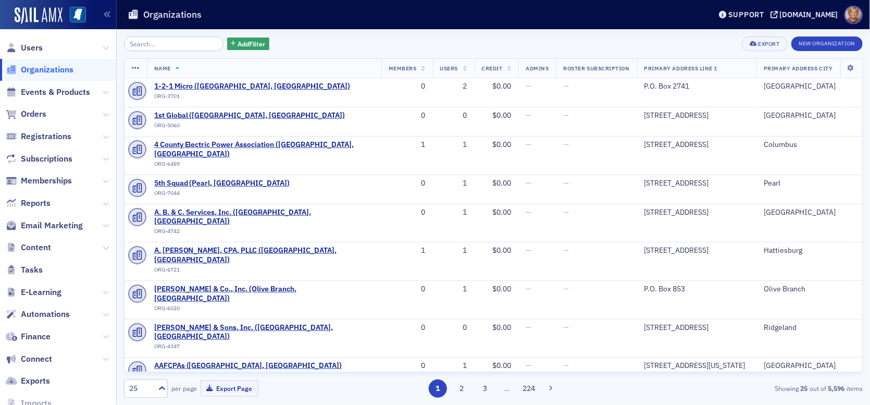
click at [184, 43] on input "search" at bounding box center [174, 43] width 100 height 15
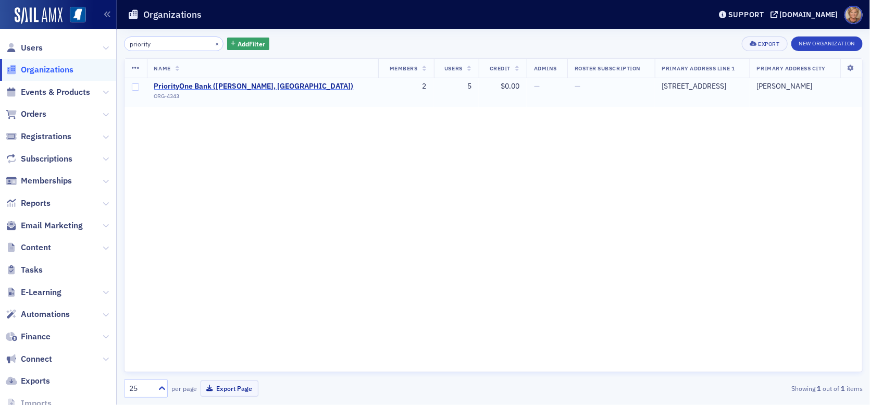
type input "priority"
click at [183, 83] on span "PriorityOne Bank ([PERSON_NAME], [GEOGRAPHIC_DATA])" at bounding box center [254, 86] width 200 height 9
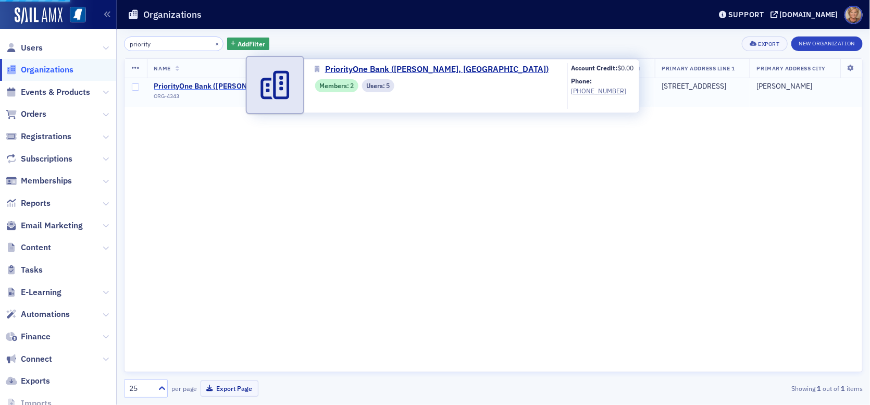
select select "US"
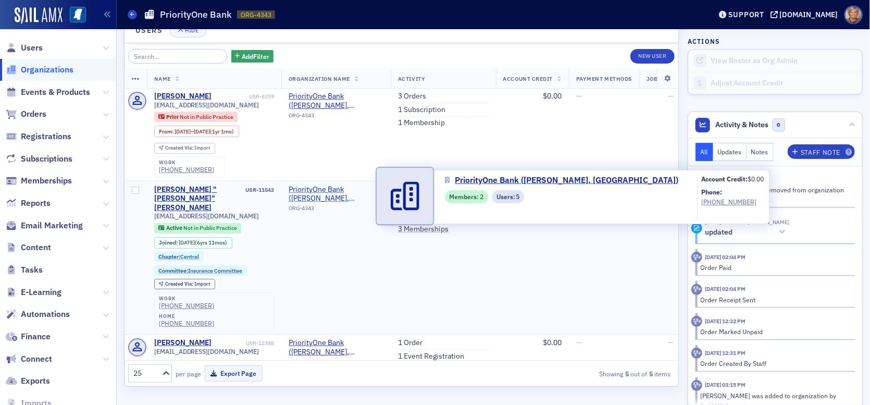
click at [336, 189] on span "PriorityOne Bank ([PERSON_NAME], [GEOGRAPHIC_DATA])" at bounding box center [336, 194] width 95 height 18
select select "US"
